Goal: Transaction & Acquisition: Book appointment/travel/reservation

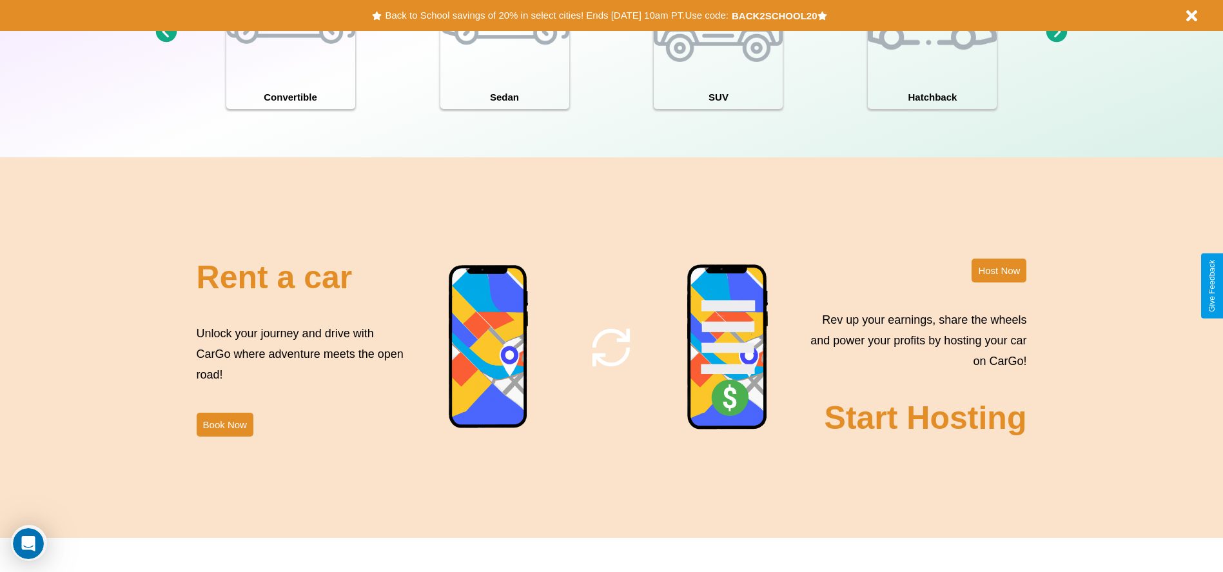
scroll to position [1850, 0]
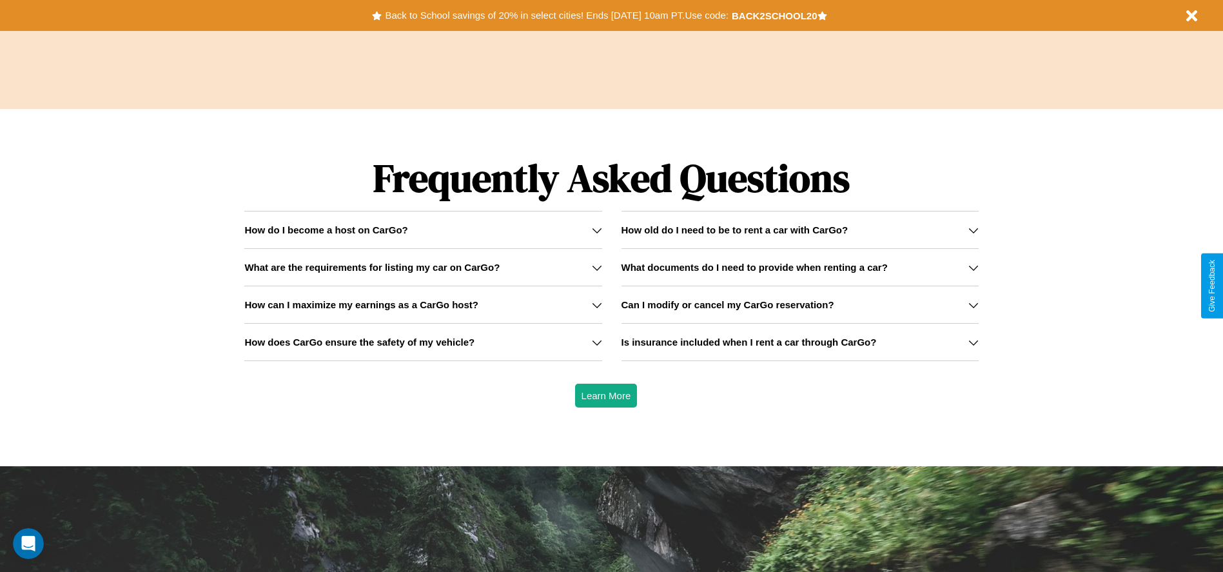
click at [973, 304] on icon at bounding box center [974, 305] width 10 height 10
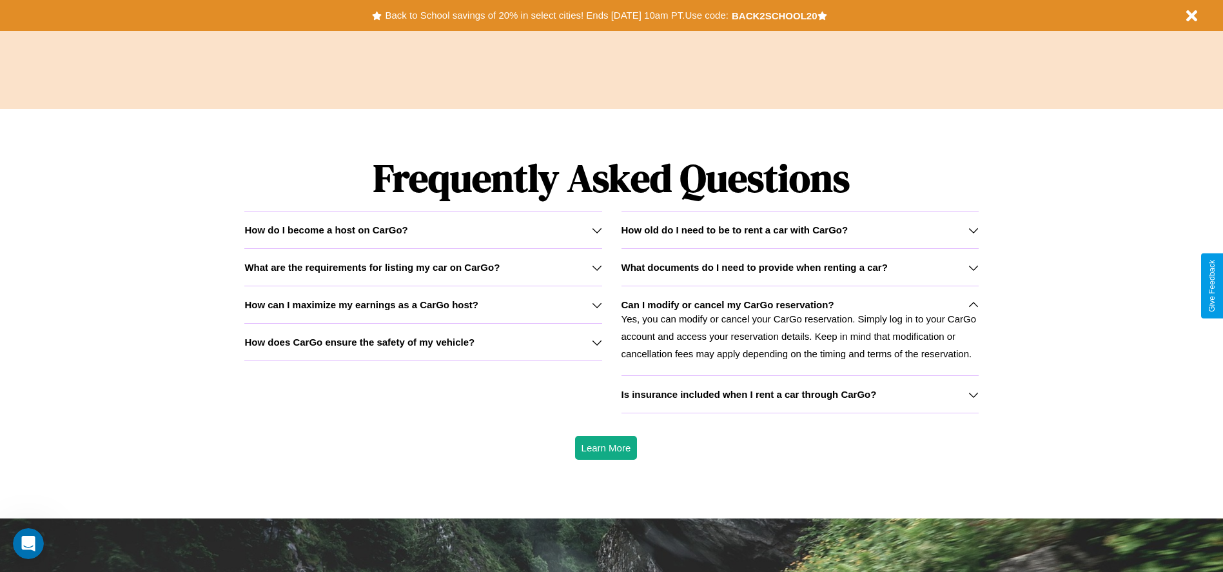
click at [597, 342] on icon at bounding box center [597, 342] width 10 height 10
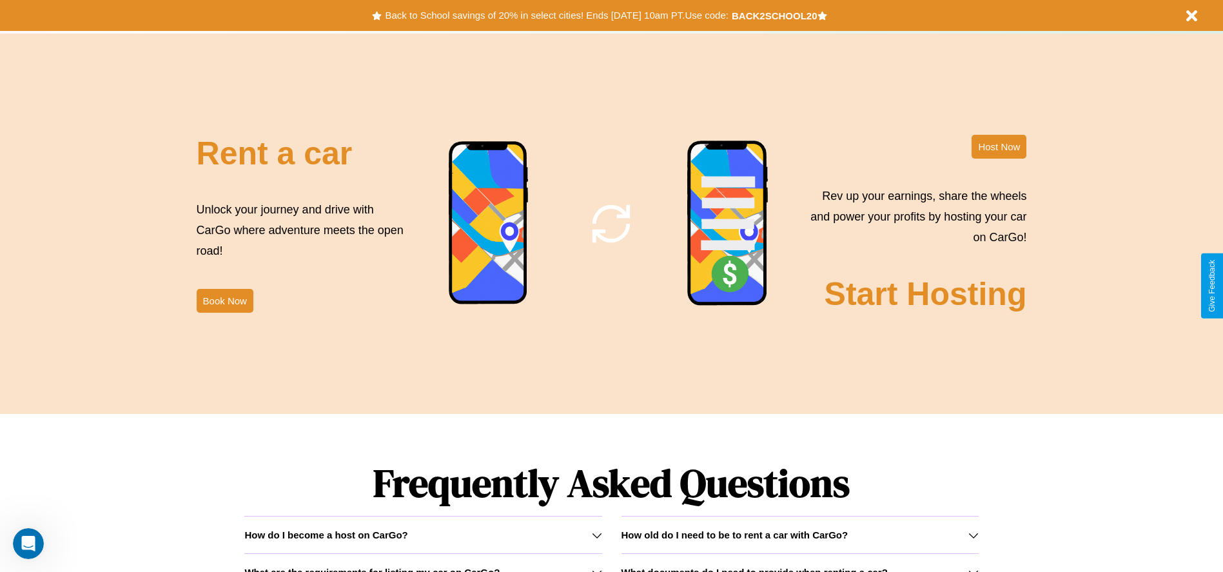
scroll to position [1560, 0]
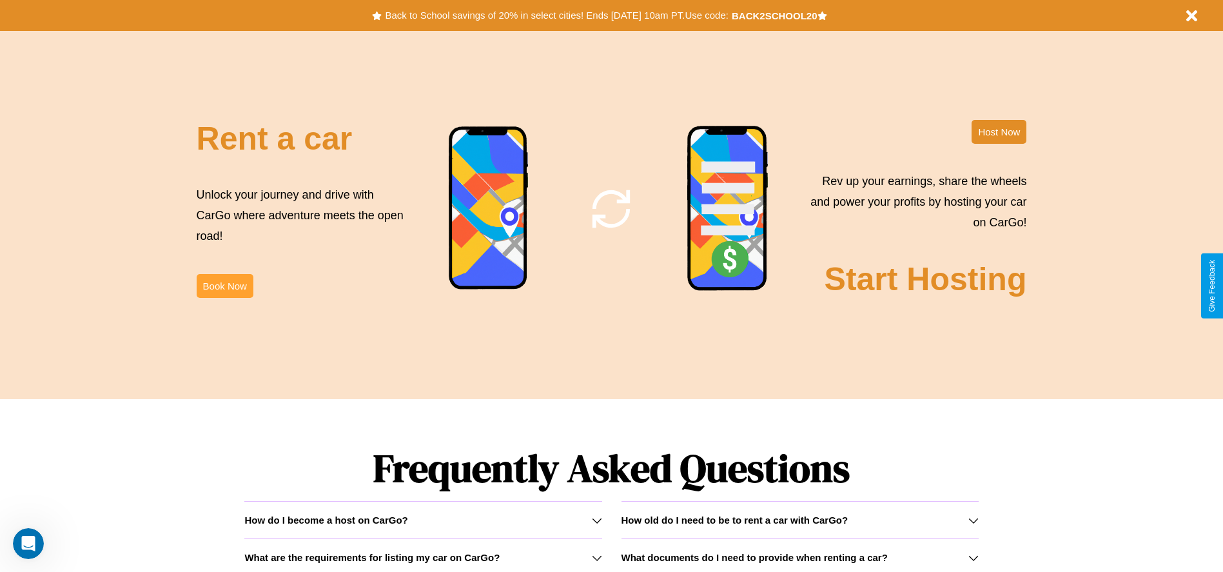
click at [224, 286] on button "Book Now" at bounding box center [225, 286] width 57 height 24
